Goal: Navigation & Orientation: Find specific page/section

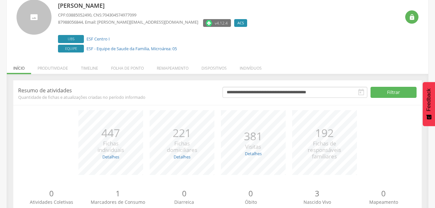
scroll to position [68, 0]
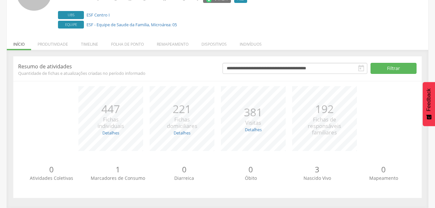
click at [147, 42] on li "Folha de ponto" at bounding box center [128, 42] width 46 height 15
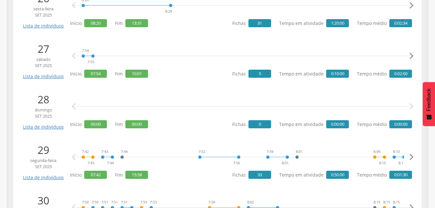
scroll to position [1480, 0]
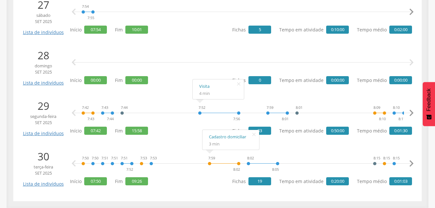
click at [331, 154] on div "7:50 7:50 7:51 7:51 7:51 7:52 7:53 7:53 7:59 8:02 8:02 8:05 8:15 8:15 8:15 8:17…" at bounding box center [242, 163] width 339 height 19
click at [255, 133] on icon "" at bounding box center [254, 134] width 10 height 9
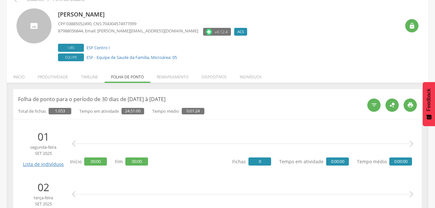
scroll to position [0, 0]
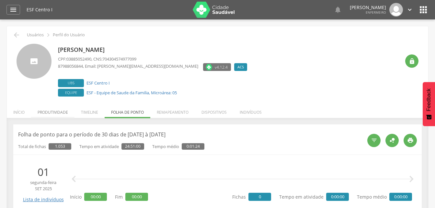
click at [61, 109] on li "Produtividade" at bounding box center [52, 110] width 43 height 15
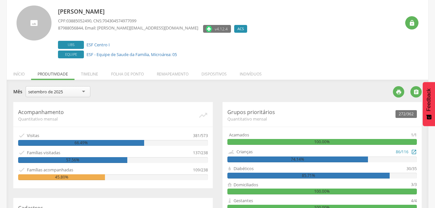
scroll to position [97, 0]
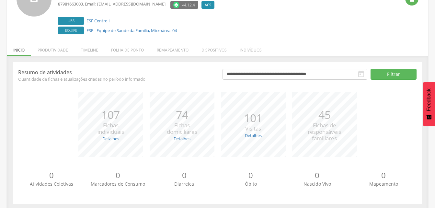
scroll to position [65, 0]
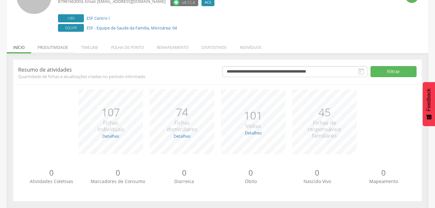
click at [45, 47] on li "Produtividade" at bounding box center [52, 45] width 43 height 15
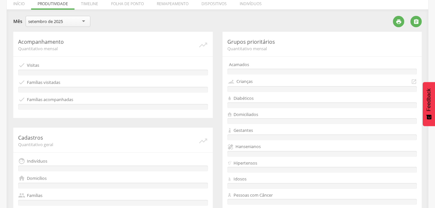
scroll to position [97, 0]
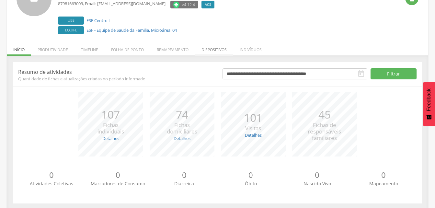
scroll to position [68, 0]
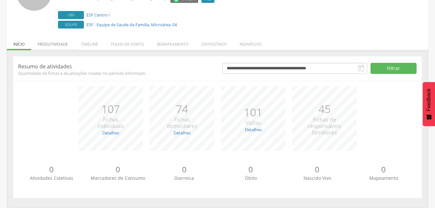
click at [59, 45] on li "Produtividade" at bounding box center [52, 42] width 43 height 15
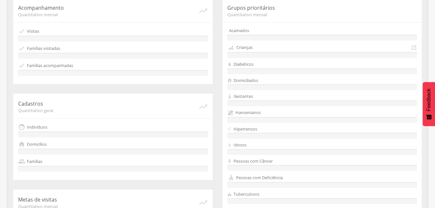
scroll to position [203, 0]
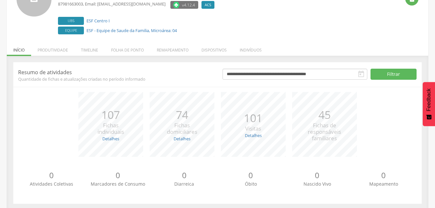
scroll to position [68, 0]
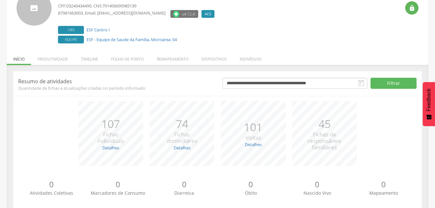
scroll to position [68, 0]
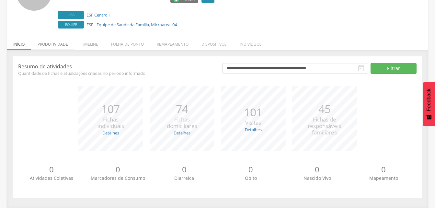
click at [70, 42] on li "Produtividade" at bounding box center [52, 42] width 43 height 15
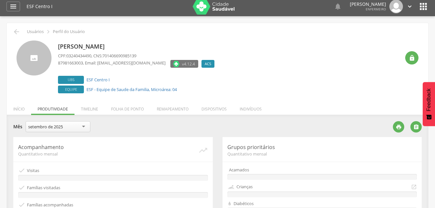
scroll to position [0, 0]
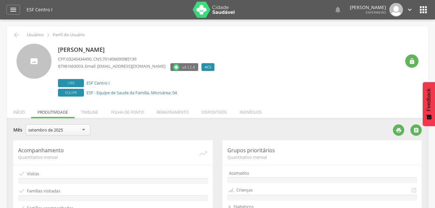
click at [205, 11] on img at bounding box center [214, 10] width 42 height 16
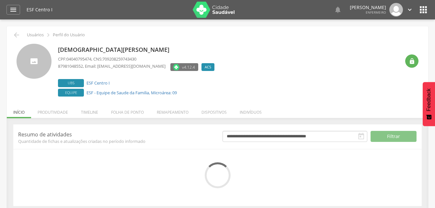
scroll to position [19, 0]
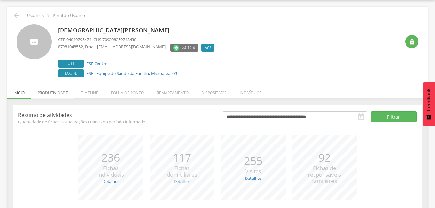
click at [60, 92] on li "Produtividade" at bounding box center [52, 91] width 43 height 15
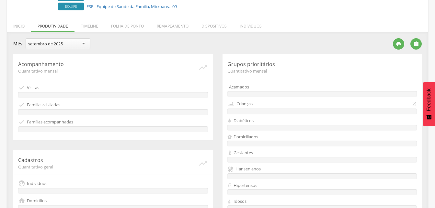
scroll to position [0, 0]
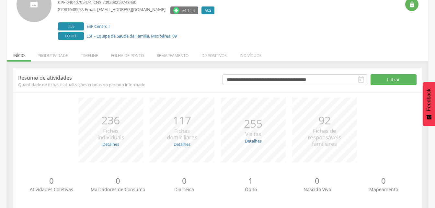
scroll to position [65, 0]
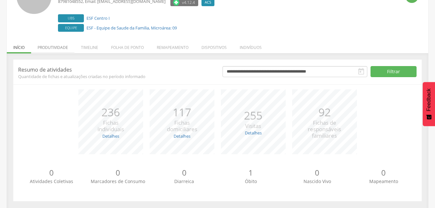
click at [48, 41] on li "Produtividade" at bounding box center [52, 45] width 43 height 15
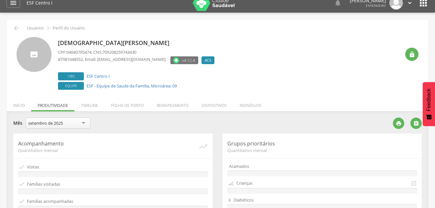
scroll to position [0, 0]
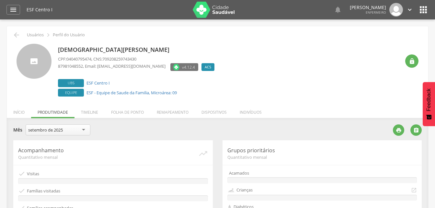
click at [422, 10] on icon "" at bounding box center [423, 10] width 10 height 10
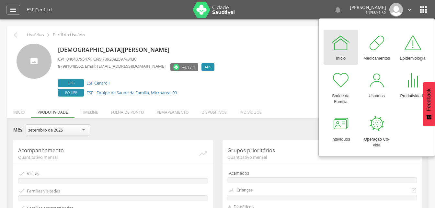
click at [389, 8] on img at bounding box center [396, 10] width 14 height 14
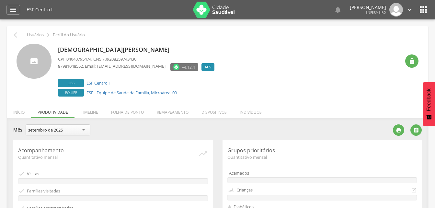
click at [409, 9] on icon "" at bounding box center [409, 9] width 7 height 7
drag, startPoint x: 379, startPoint y: 32, endPoint x: 380, endPoint y: 36, distance: 3.6
click at [379, 33] on ul "Configurações Sair" at bounding box center [387, 30] width 52 height 26
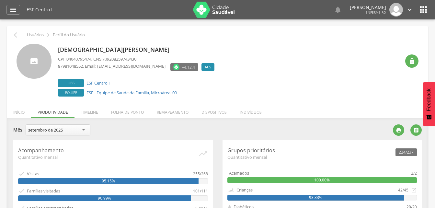
click at [399, 15] on div "ESF Centro I   Lorem ipsum dolor sit amet, sed do eiusmod tempor incididunt u…" at bounding box center [228, 9] width 402 height 19
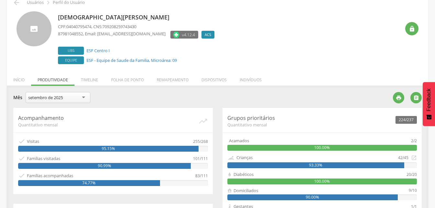
scroll to position [65, 0]
